Goal: Information Seeking & Learning: Learn about a topic

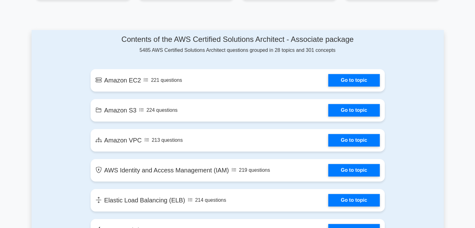
scroll to position [344, 0]
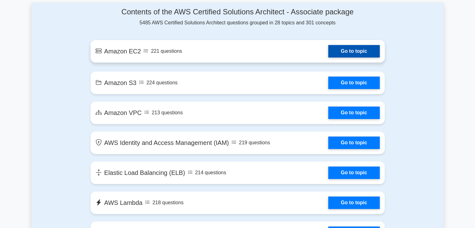
click at [356, 55] on link "Go to topic" at bounding box center [353, 51] width 51 height 13
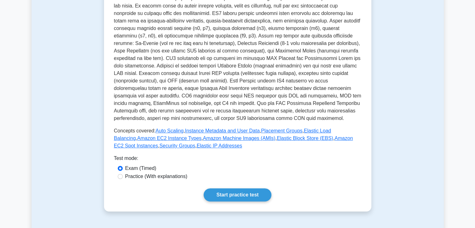
scroll to position [156, 0]
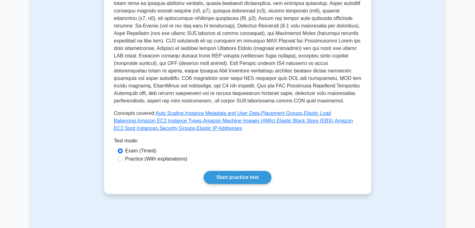
click at [136, 162] on label "Practice (With explanations)" at bounding box center [156, 159] width 62 height 8
click at [123, 162] on input "Practice (With explanations)" at bounding box center [120, 159] width 5 height 5
radio input "true"
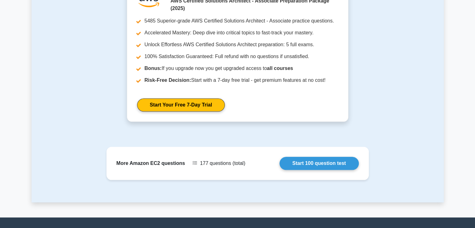
scroll to position [594, 0]
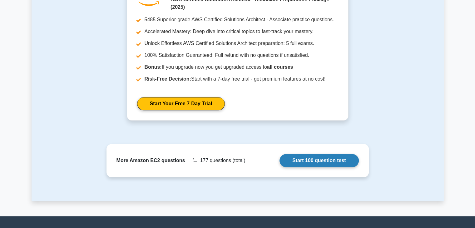
click at [319, 162] on link "Start 100 question test" at bounding box center [319, 160] width 79 height 13
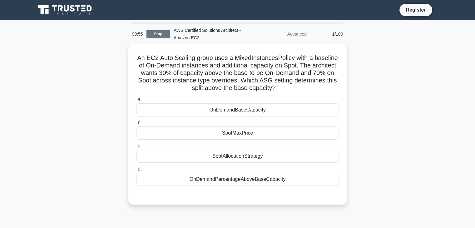
click at [160, 38] on link "Stop" at bounding box center [158, 34] width 23 height 8
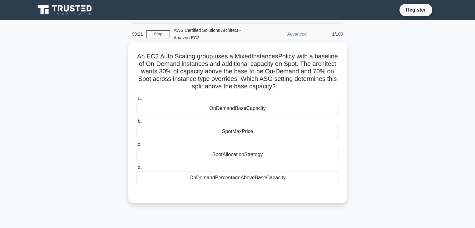
click at [181, 147] on label "c. SpotAllocationStrategy" at bounding box center [238, 151] width 203 height 21
click at [137, 147] on input "c. SpotAllocationStrategy" at bounding box center [137, 145] width 0 height 4
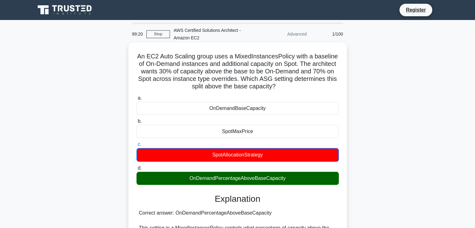
click at [183, 153] on div "SpotAllocationStrategy" at bounding box center [238, 155] width 203 height 14
click at [137, 147] on input "c. SpotAllocationStrategy" at bounding box center [137, 145] width 0 height 4
click at [190, 173] on div "OnDemandPercentageAboveBaseCapacity" at bounding box center [238, 178] width 203 height 13
click at [137, 170] on input "d. OnDemandPercentageAboveBaseCapacity" at bounding box center [137, 168] width 0 height 4
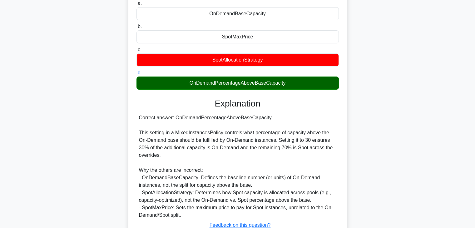
scroll to position [142, 0]
